Goal: Task Accomplishment & Management: Complete application form

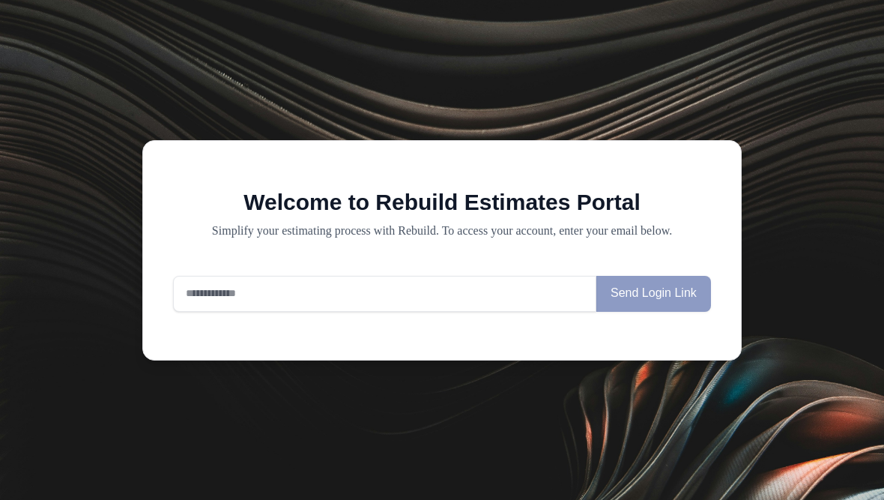
click at [210, 300] on input "email" at bounding box center [384, 294] width 423 height 36
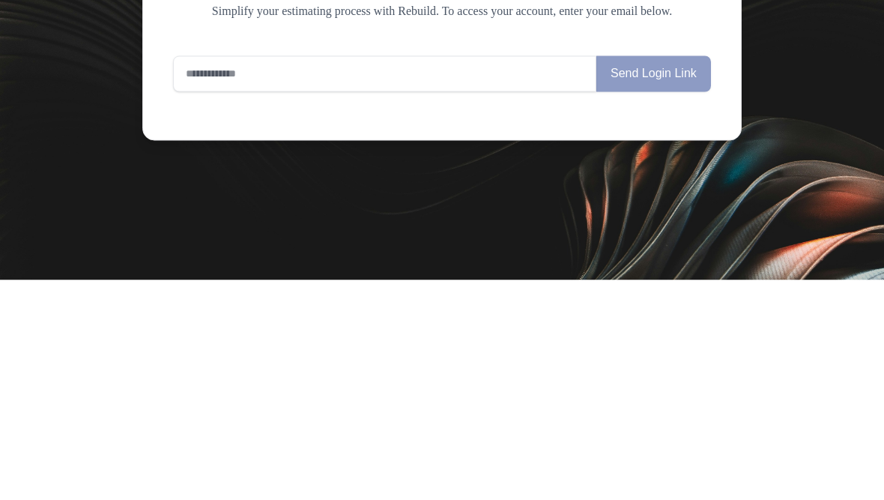
type input "**********"
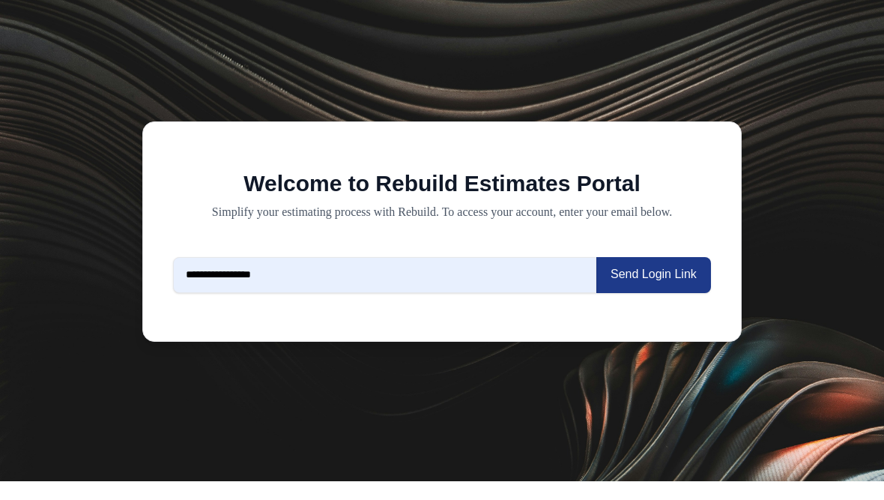
click at [682, 282] on button "Send Login Link" at bounding box center [653, 294] width 115 height 36
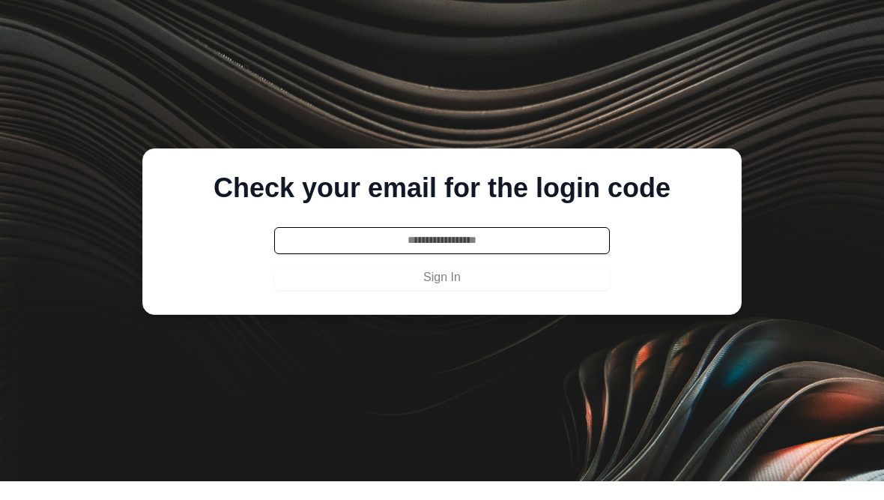
click at [447, 252] on input "text" at bounding box center [442, 259] width 336 height 27
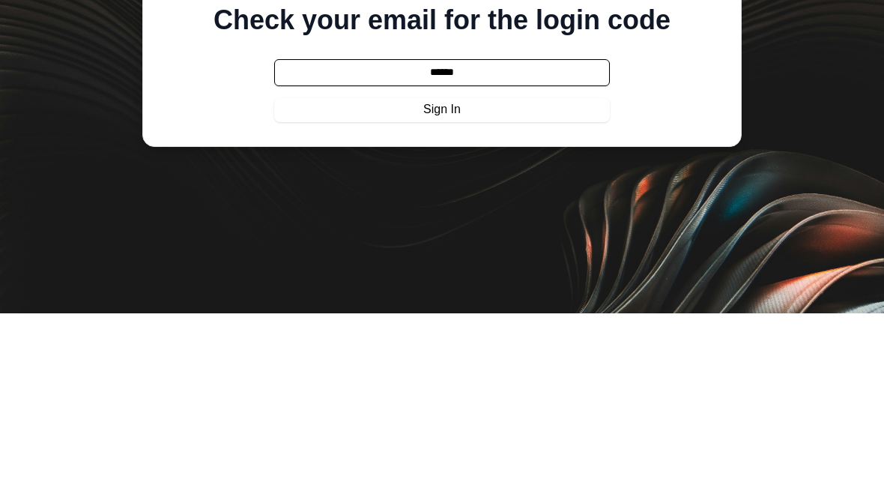
type input "******"
click at [442, 285] on button "Sign In" at bounding box center [442, 297] width 336 height 24
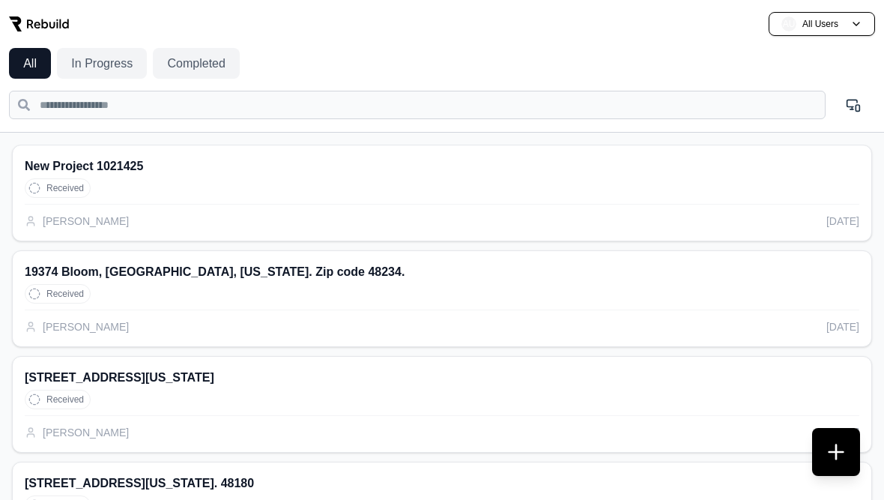
click at [831, 460] on button at bounding box center [836, 452] width 48 height 48
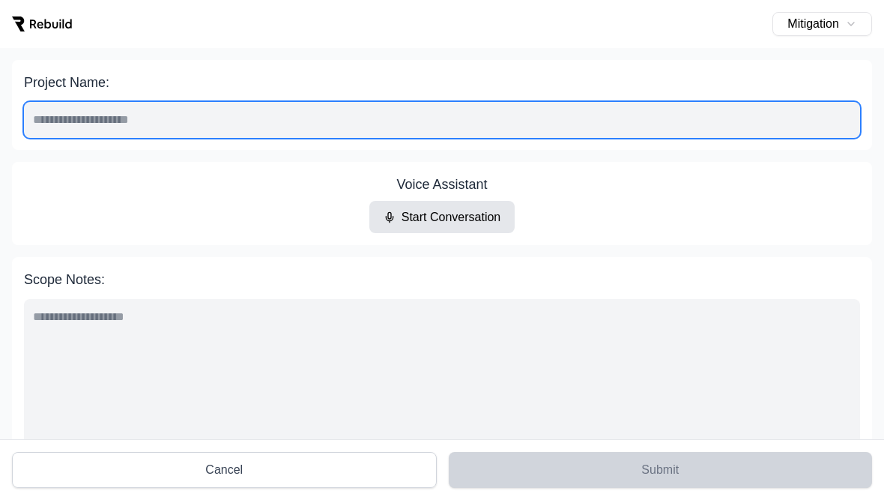
click at [142, 121] on input "Project Name:" at bounding box center [442, 120] width 836 height 36
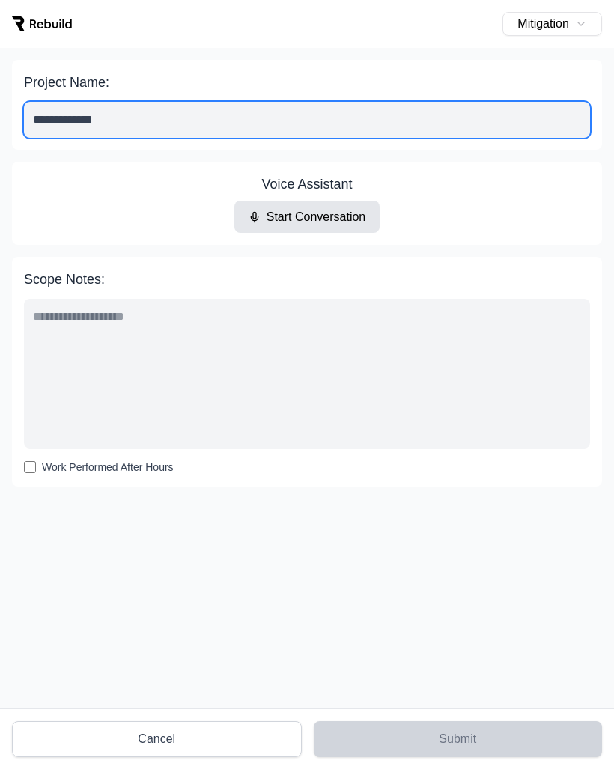
scroll to position [24, 0]
type input "**********"
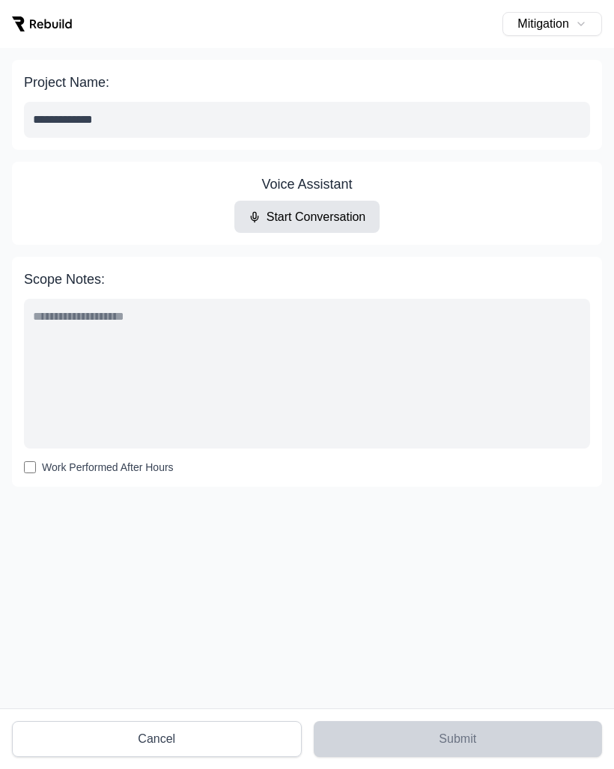
click at [347, 201] on button "Start Conversation" at bounding box center [307, 217] width 146 height 32
click at [335, 201] on button "Pause Conversation" at bounding box center [307, 217] width 154 height 32
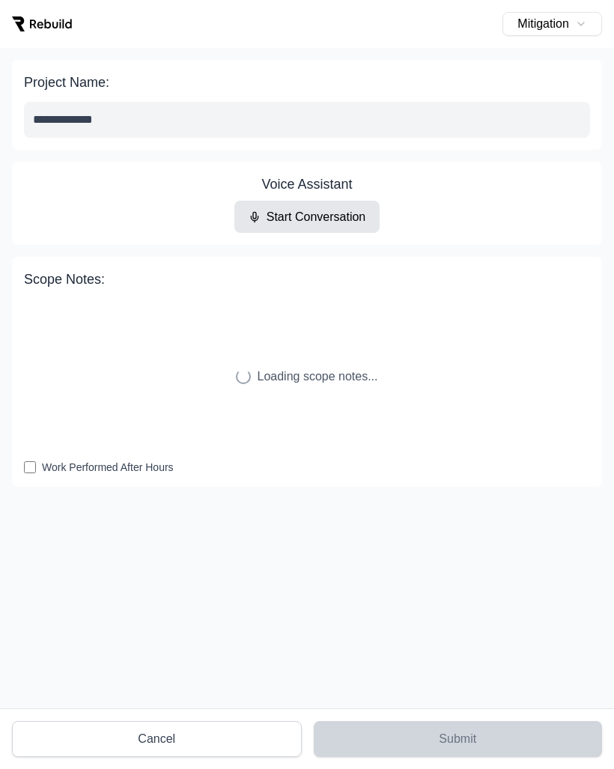
click at [357, 341] on div "Loading scope notes..." at bounding box center [307, 376] width 566 height 155
click at [329, 201] on button "Start Conversation" at bounding box center [307, 217] width 146 height 32
click at [322, 201] on button "Pause Conversation" at bounding box center [307, 217] width 154 height 32
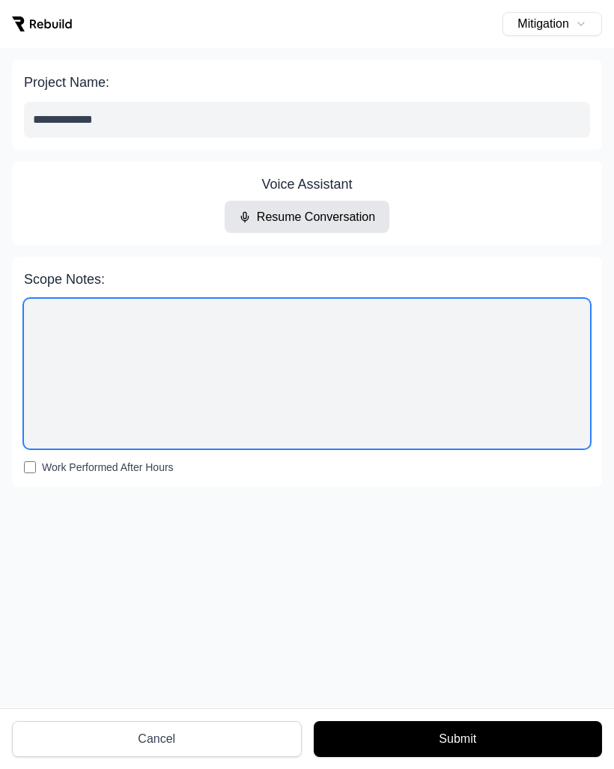
click at [397, 346] on textarea "Scope Notes:" at bounding box center [307, 374] width 566 height 150
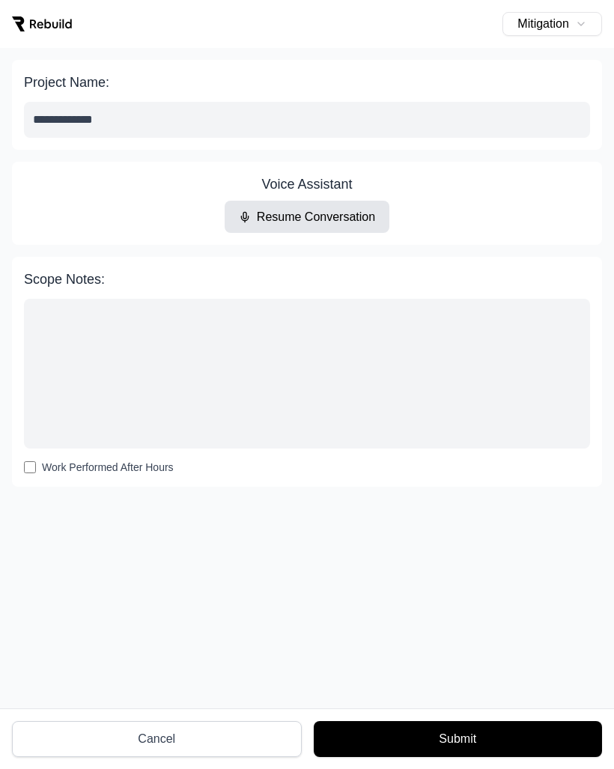
click at [431, 208] on div "Voice Assistant Resume Conversation" at bounding box center [307, 203] width 566 height 59
click at [324, 202] on button "Resume Conversation" at bounding box center [308, 217] width 166 height 32
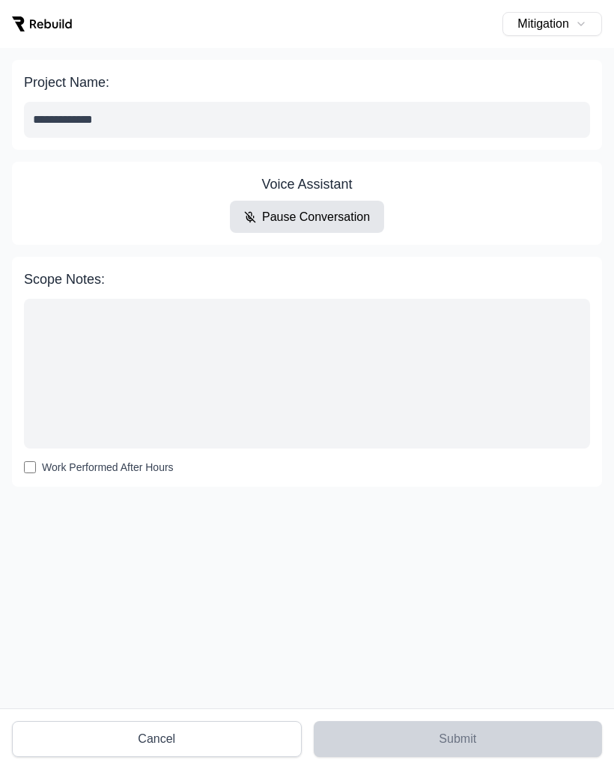
click at [321, 207] on button "Pause Conversation" at bounding box center [307, 217] width 154 height 32
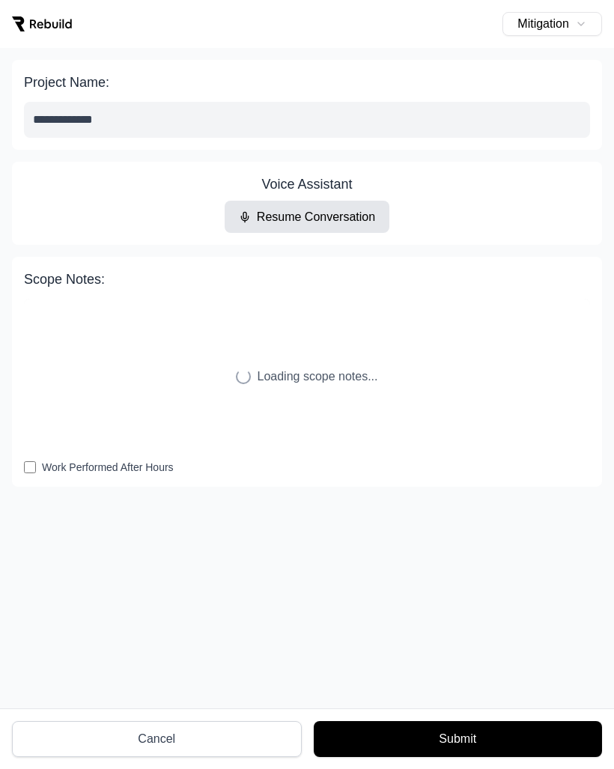
click at [249, 499] on button "Cancel" at bounding box center [157, 739] width 290 height 36
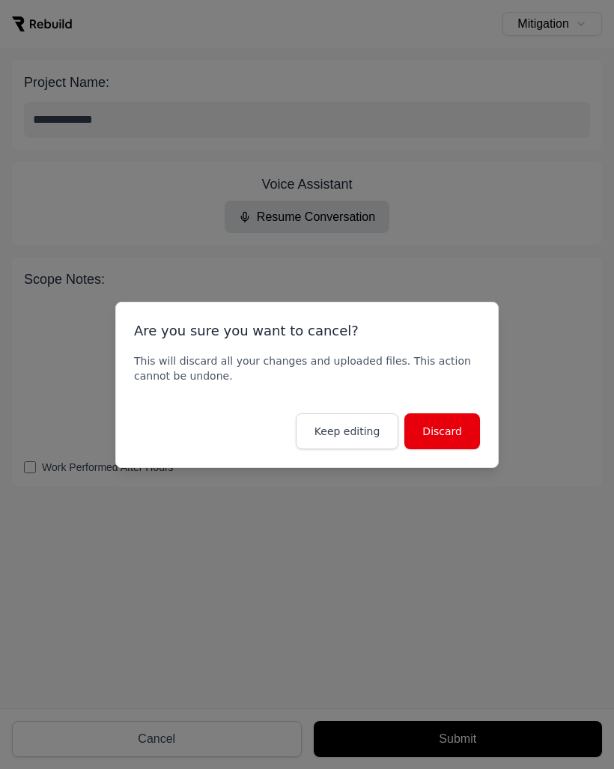
type textarea "**********"
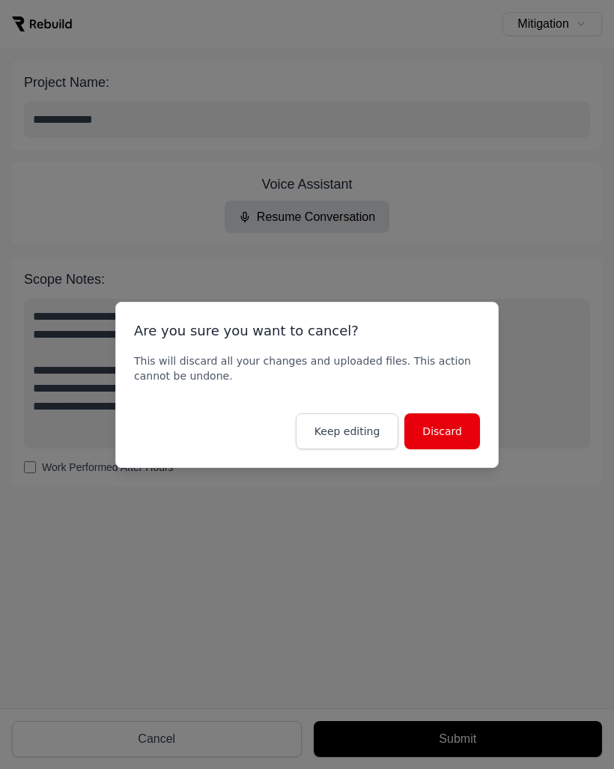
click at [452, 440] on button "Discard" at bounding box center [442, 431] width 76 height 36
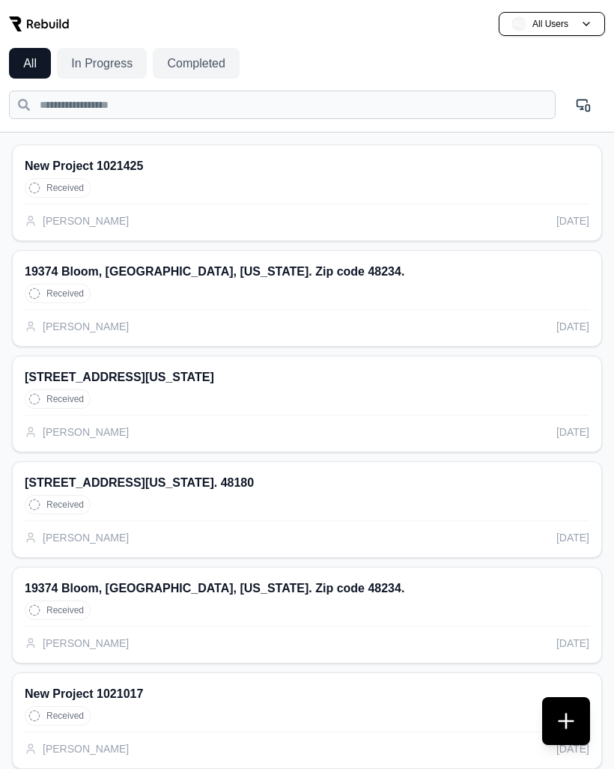
click at [567, 499] on button at bounding box center [566, 721] width 48 height 48
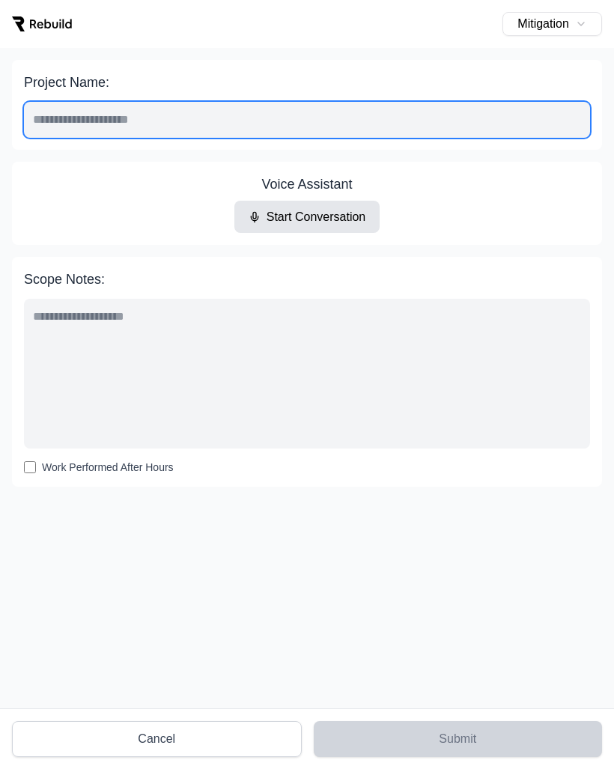
click at [139, 102] on input "Project Name:" at bounding box center [307, 120] width 566 height 36
type input "**********"
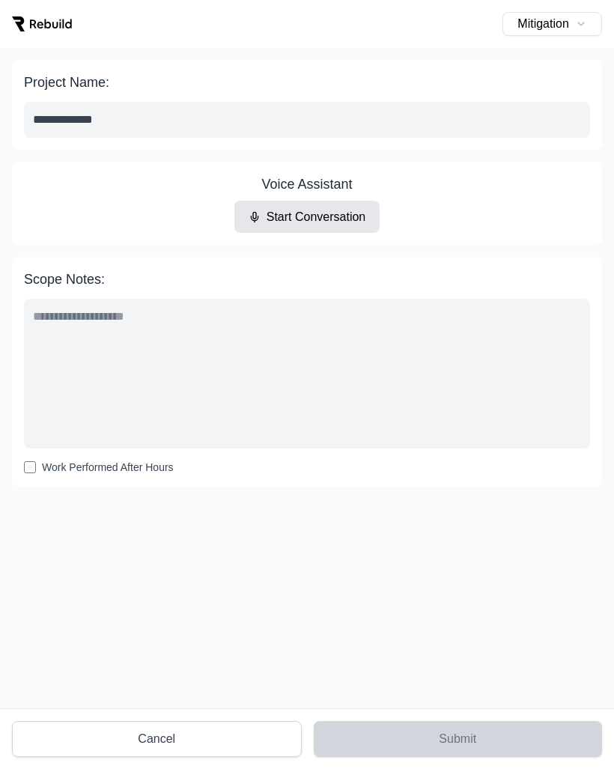
click at [433, 178] on div "Voice Assistant Start Conversation" at bounding box center [307, 203] width 566 height 59
click at [360, 201] on button "Start Conversation" at bounding box center [307, 217] width 146 height 32
click at [346, 201] on button "Pause Conversation" at bounding box center [307, 217] width 154 height 32
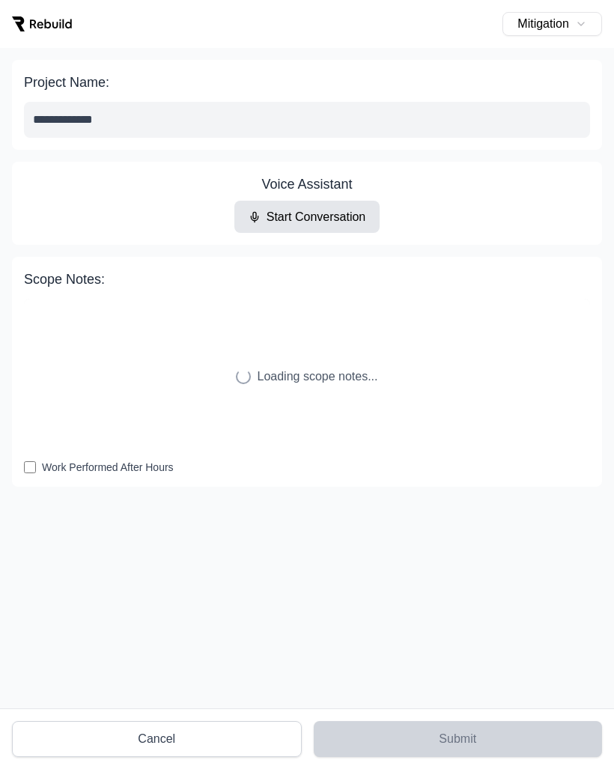
type textarea "**********"
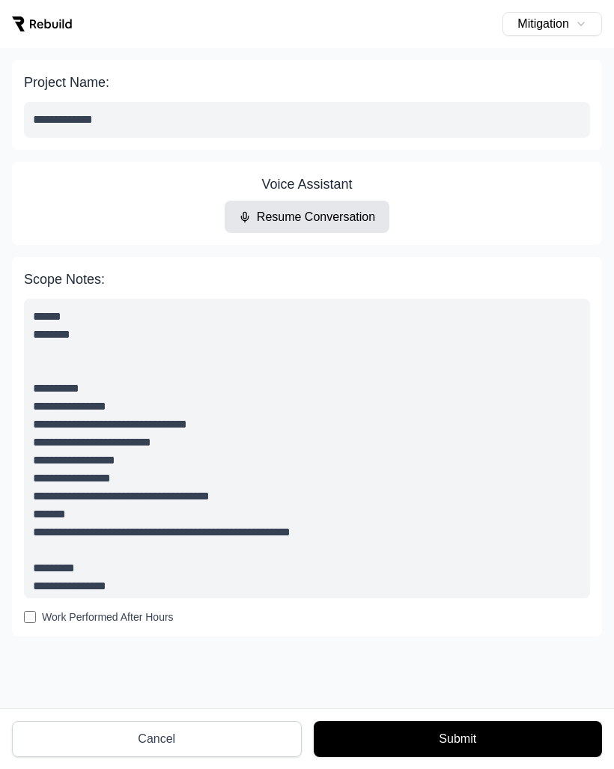
click at [465, 499] on button "Submit" at bounding box center [458, 739] width 288 height 36
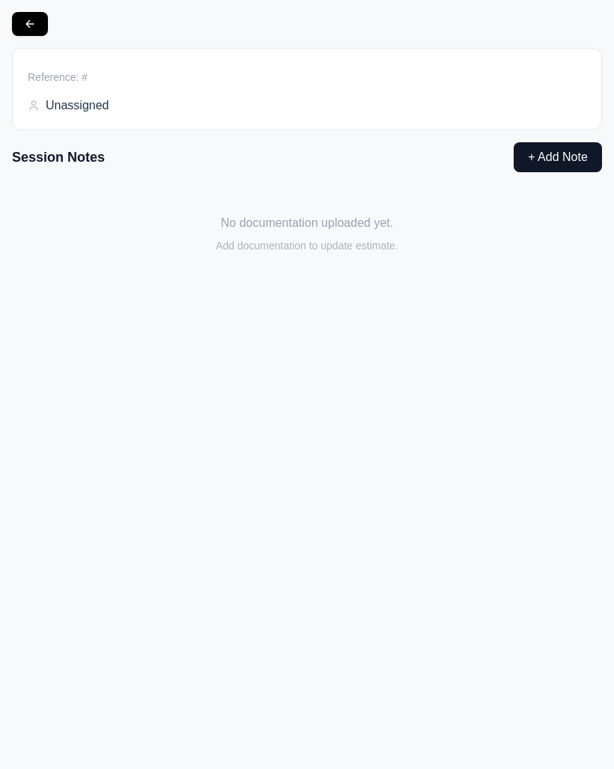
type input "**********"
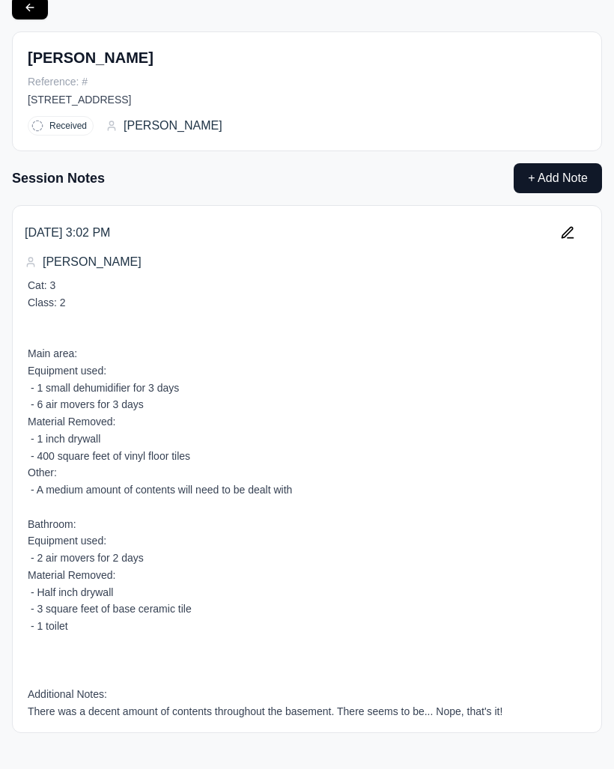
scroll to position [16, 0]
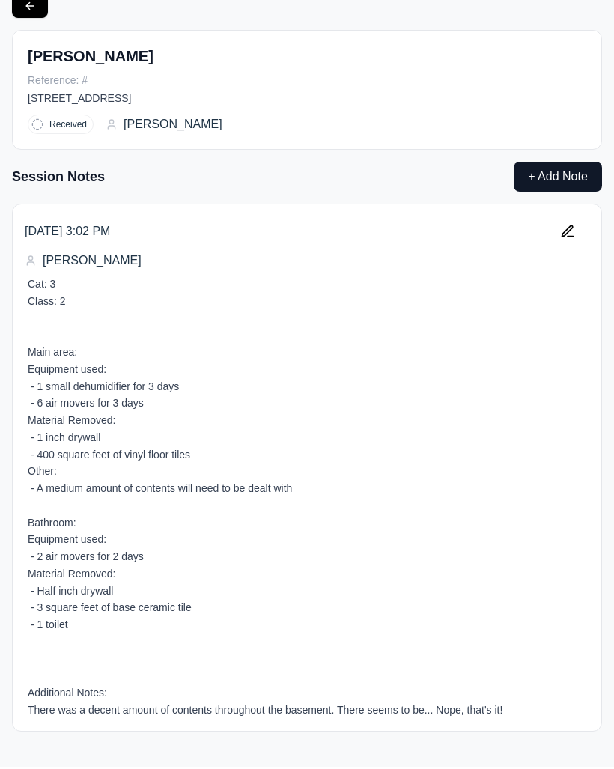
click at [601, 181] on button "+ Add Note" at bounding box center [558, 179] width 88 height 30
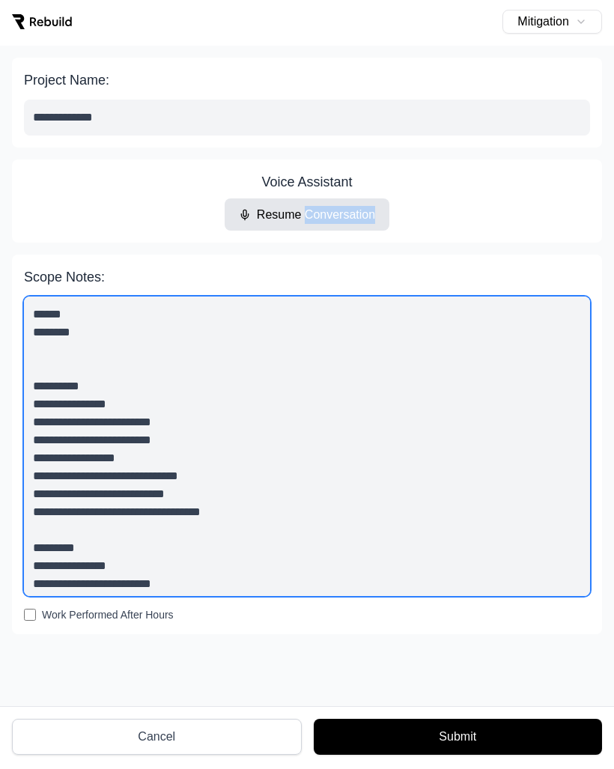
click at [344, 499] on textarea "**********" at bounding box center [307, 449] width 566 height 300
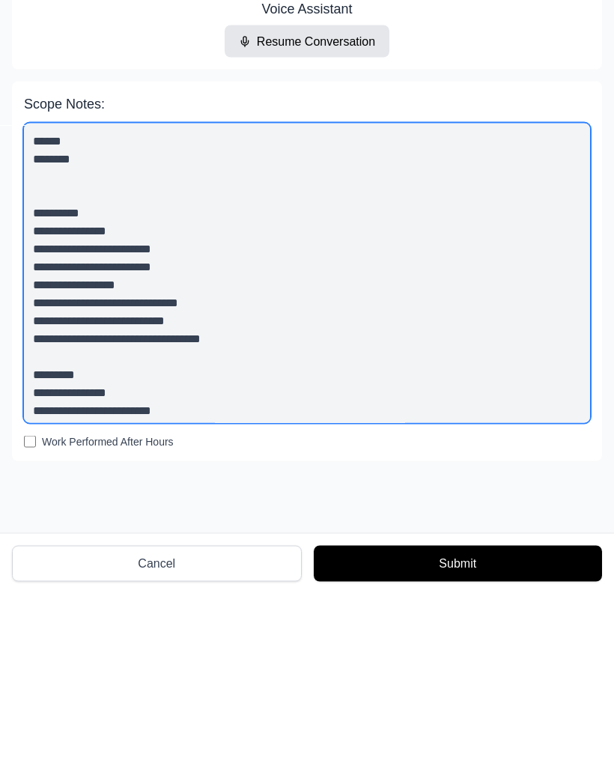
click at [462, 299] on textarea "**********" at bounding box center [307, 449] width 566 height 300
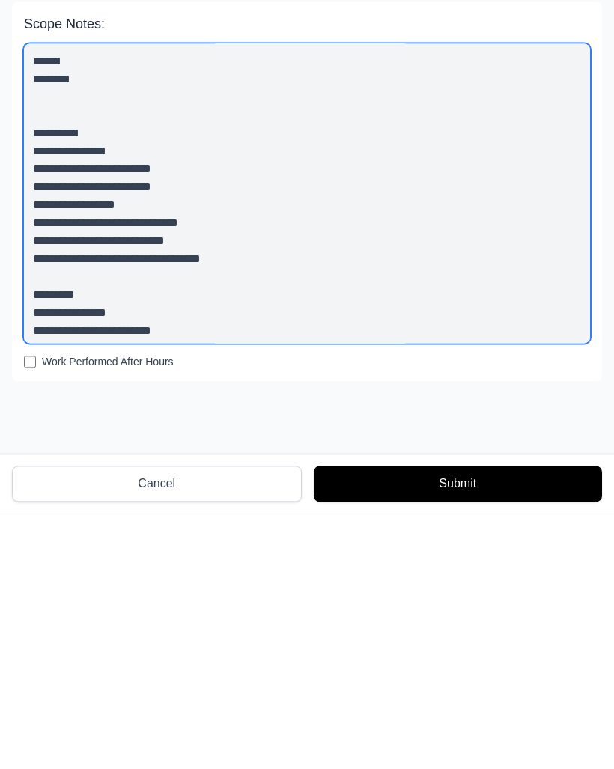
scroll to position [19, 0]
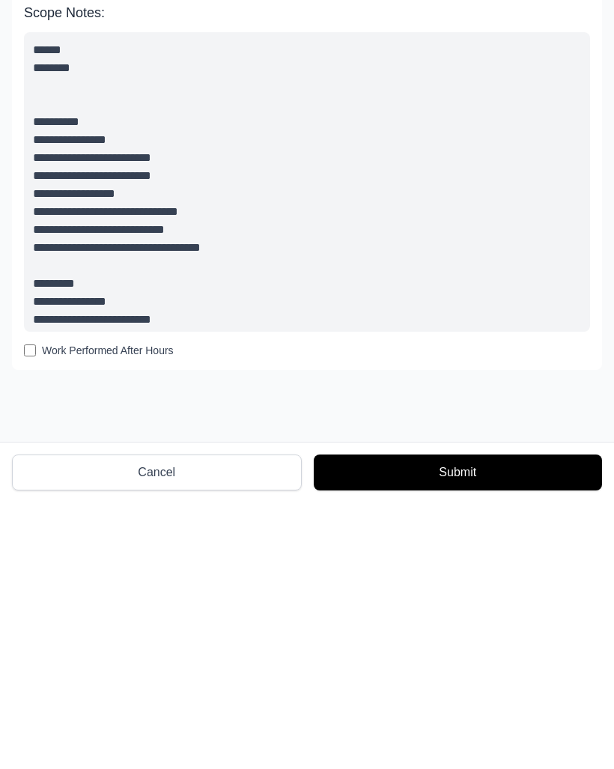
click at [466, 499] on button "Submit" at bounding box center [458, 739] width 288 height 36
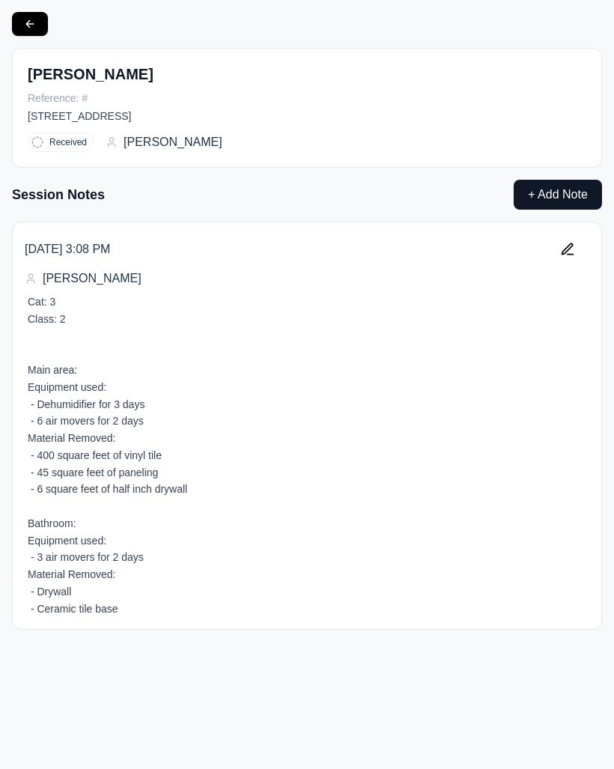
scroll to position [0, 0]
click at [565, 194] on button "+ Add Note" at bounding box center [558, 195] width 88 height 30
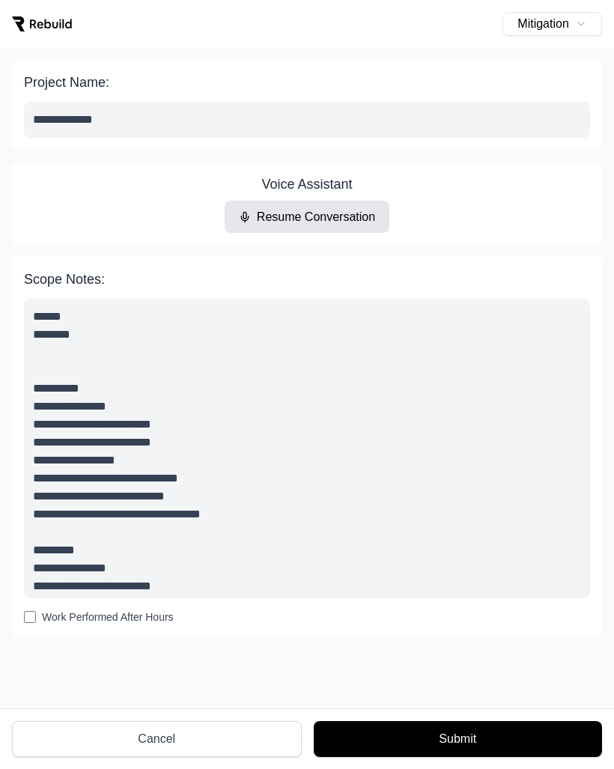
click at [407, 499] on button "Submit" at bounding box center [458, 739] width 288 height 36
click at [462, 499] on button "Submit" at bounding box center [458, 739] width 288 height 36
click at [130, 499] on button "Cancel" at bounding box center [157, 739] width 290 height 36
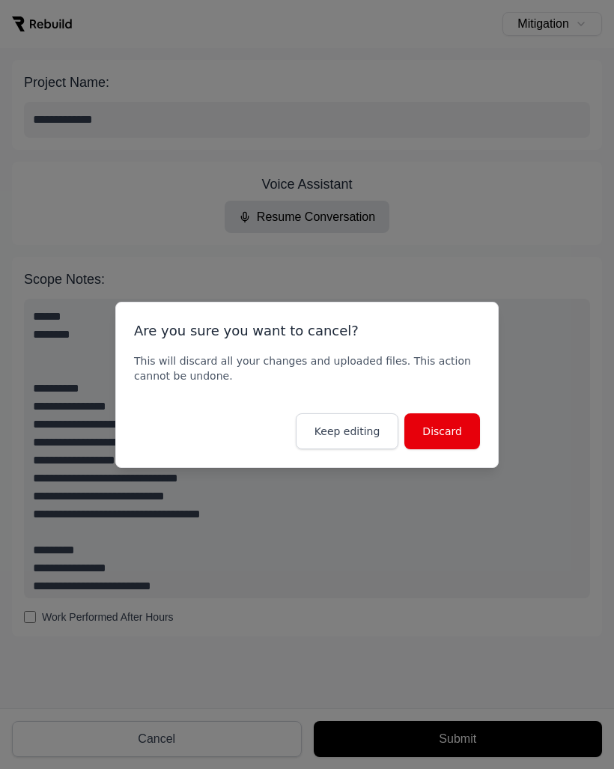
click at [362, 424] on button "Keep editing" at bounding box center [347, 431] width 103 height 36
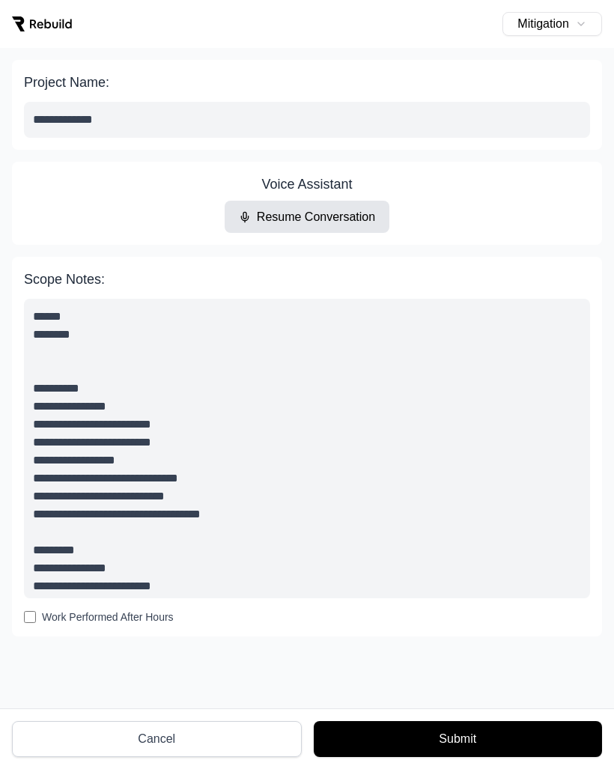
click at [186, 499] on button "Cancel" at bounding box center [157, 739] width 290 height 36
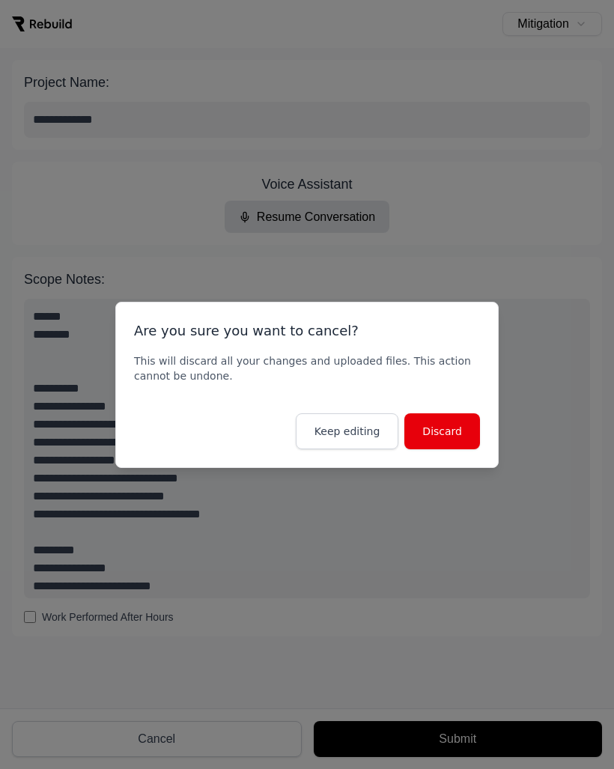
click at [454, 414] on button "Discard" at bounding box center [442, 431] width 76 height 36
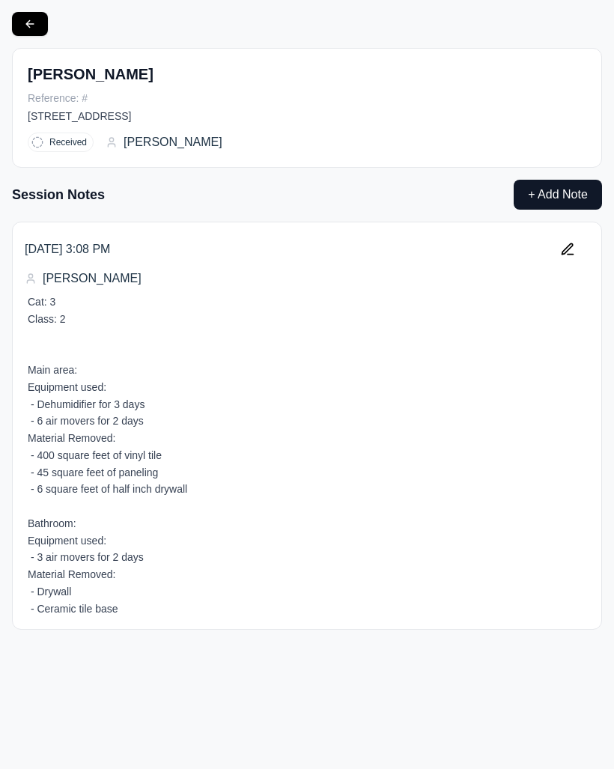
click at [551, 198] on button "+ Add Note" at bounding box center [558, 195] width 88 height 30
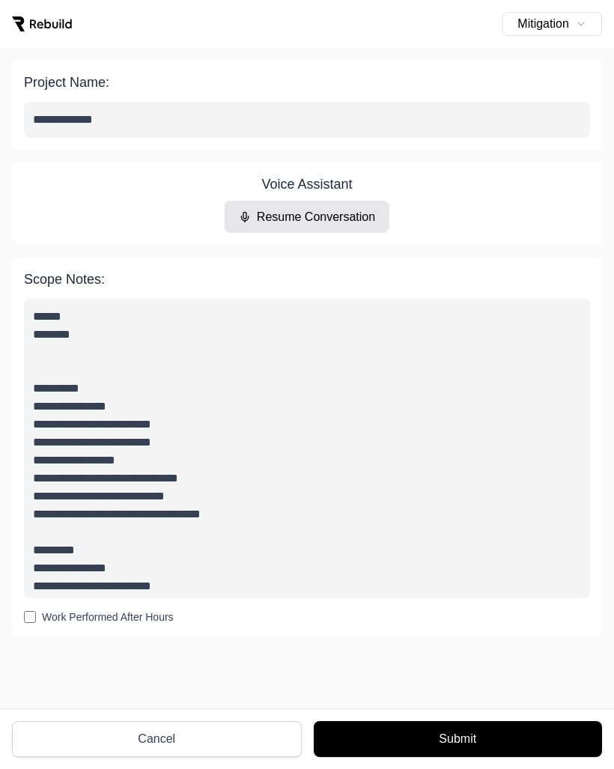
click at [357, 201] on button "Resume Conversation" at bounding box center [308, 217] width 166 height 32
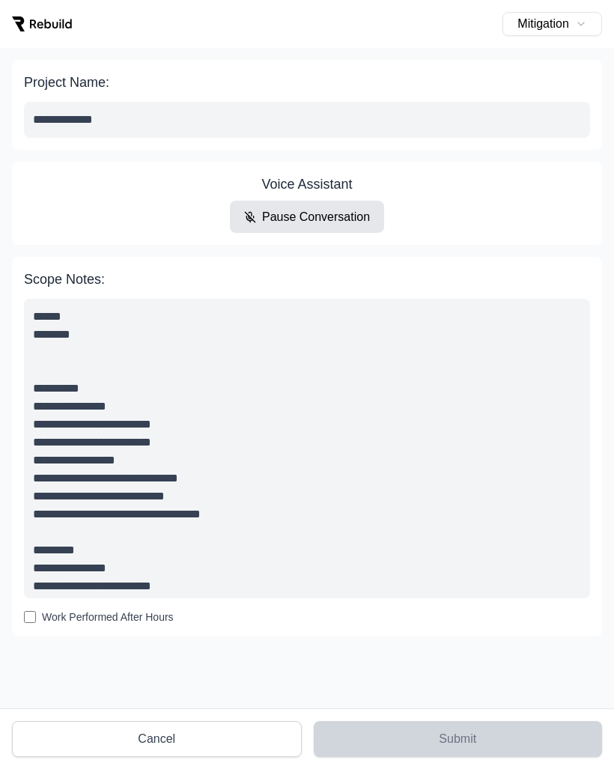
click at [342, 201] on button "Pause Conversation" at bounding box center [307, 217] width 154 height 32
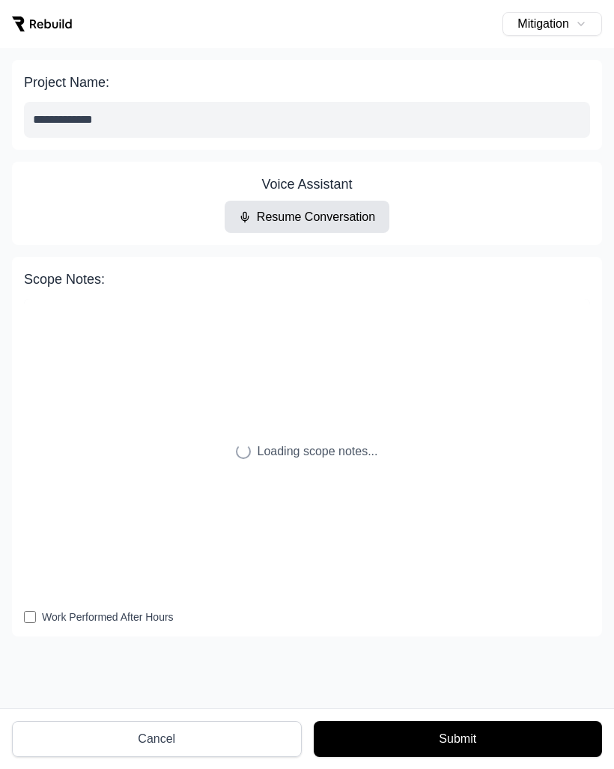
click at [240, 499] on button "Cancel" at bounding box center [157, 739] width 290 height 36
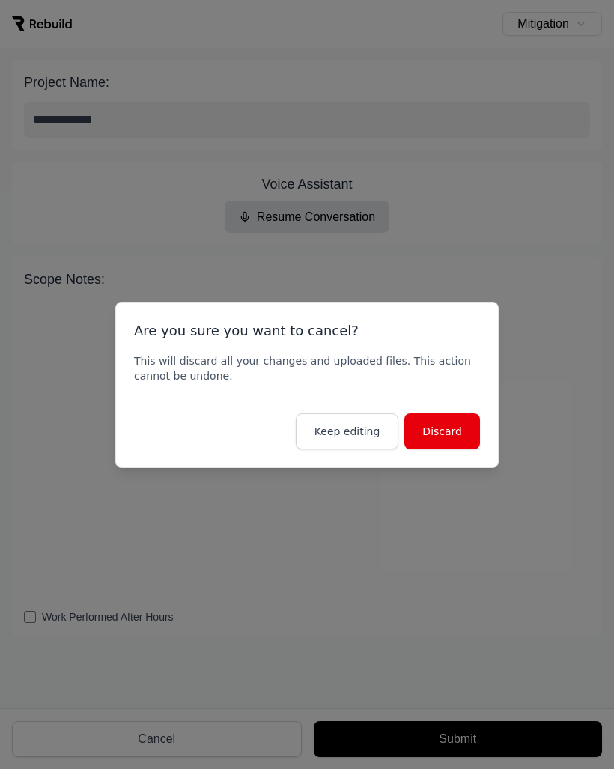
click at [451, 437] on button "Discard" at bounding box center [442, 431] width 76 height 36
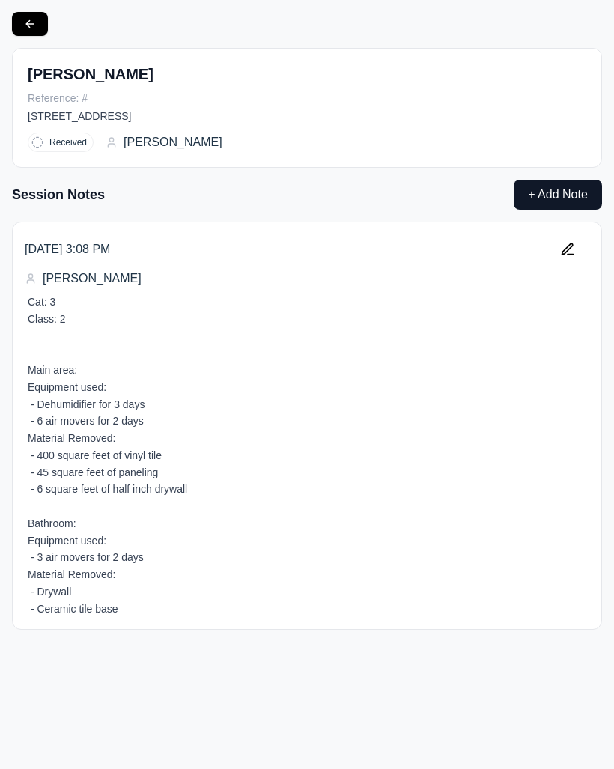
type textarea "**********"
click at [606, 279] on div "Teper, Amanda Reference: # 22534 Provincial St, Trenton, MI 48183, USA Received…" at bounding box center [307, 384] width 614 height 769
